Goal: Navigation & Orientation: Find specific page/section

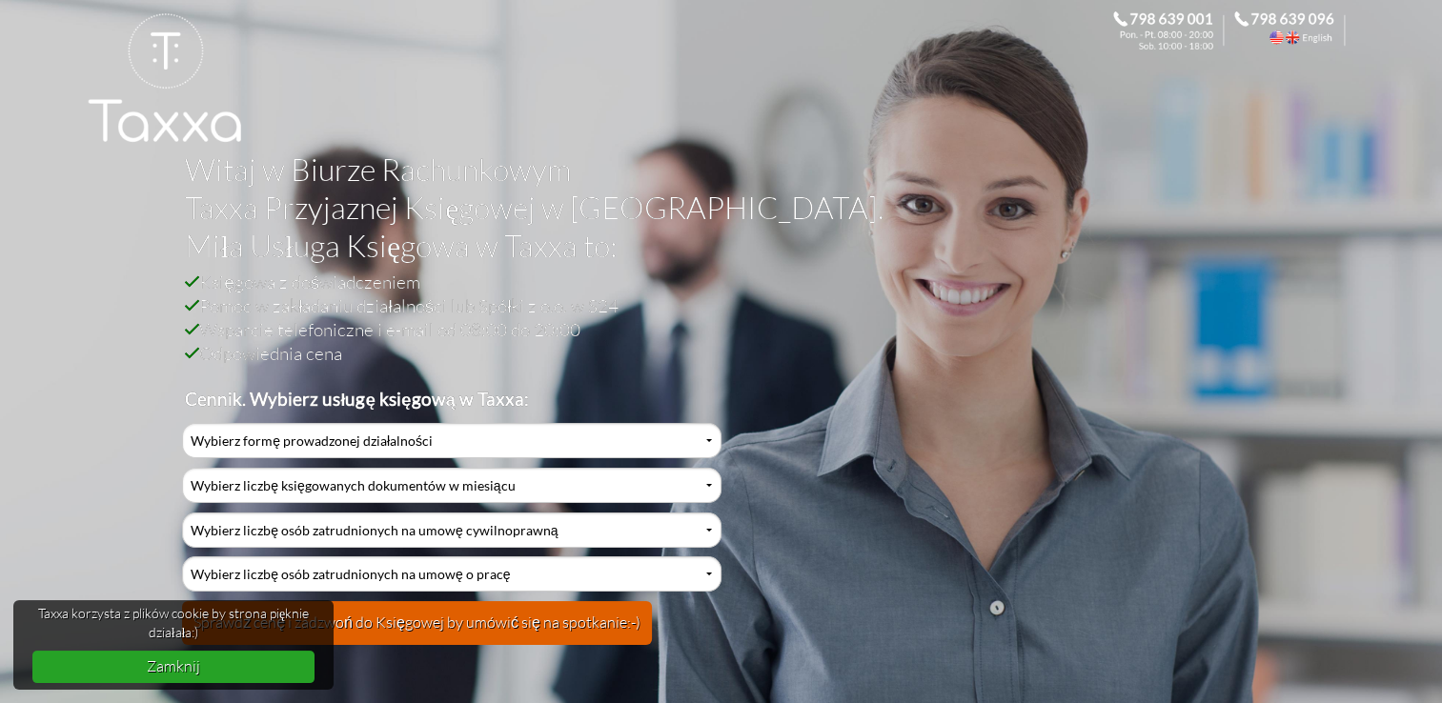
click at [152, 679] on link "Zamknij" at bounding box center [173, 666] width 283 height 31
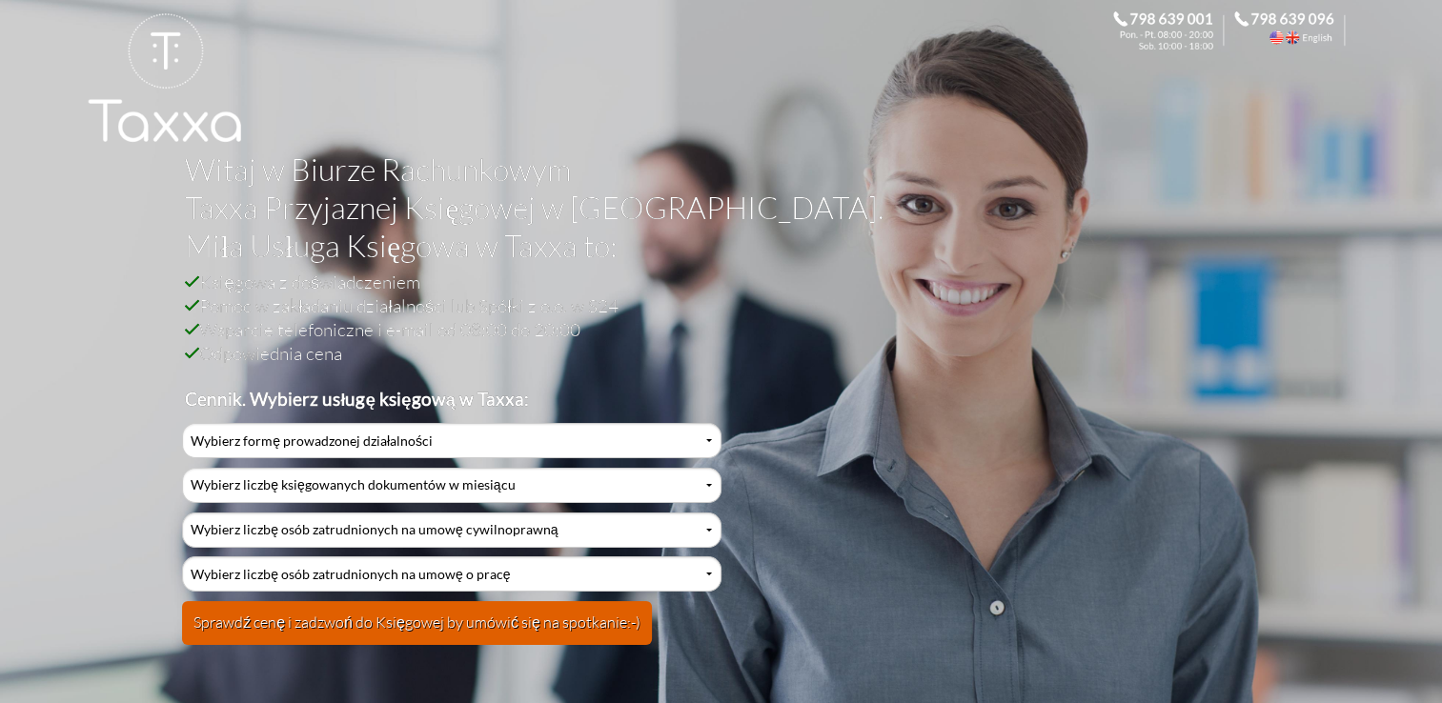
click at [28, 97] on div at bounding box center [721, 94] width 1442 height 188
